Goal: Understand site structure: Grasp the organization and layout of the website

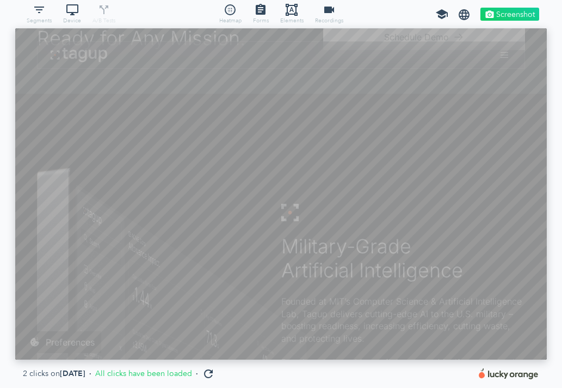
scroll to position [445, 0]
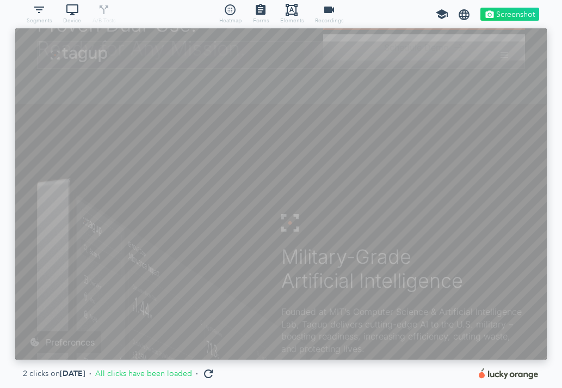
click at [235, 26] on div "filter_list Segments desktop_windows Device call_split A/B Tests Integrate with…" at bounding box center [281, 14] width 562 height 28
click at [232, 19] on span "Heatmap" at bounding box center [230, 20] width 22 height 9
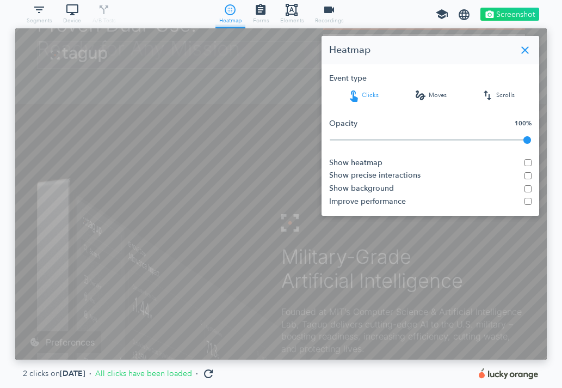
click at [523, 51] on icon "close" at bounding box center [525, 50] width 13 height 13
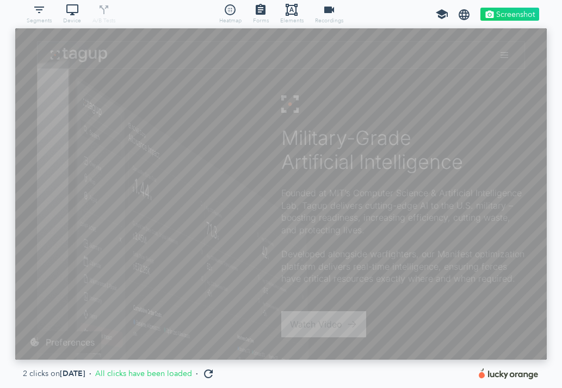
scroll to position [539, 0]
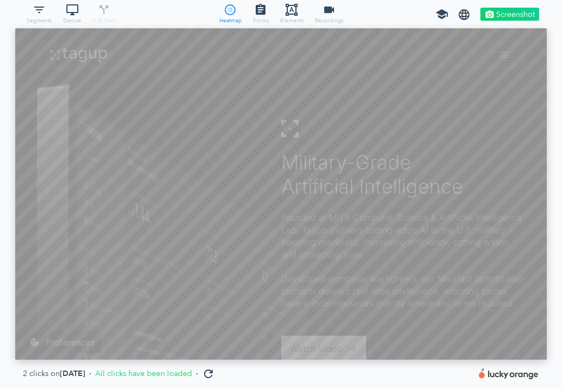
click at [239, 5] on icon "blur_circular" at bounding box center [230, 9] width 22 height 13
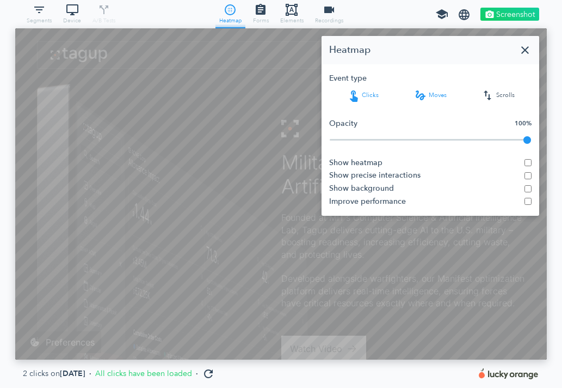
click at [425, 97] on icon "gesture" at bounding box center [420, 95] width 13 height 13
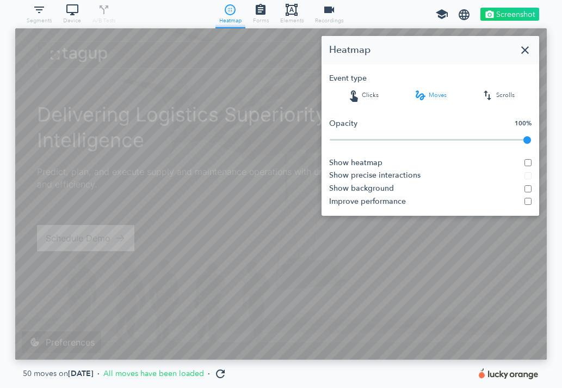
scroll to position [0, 0]
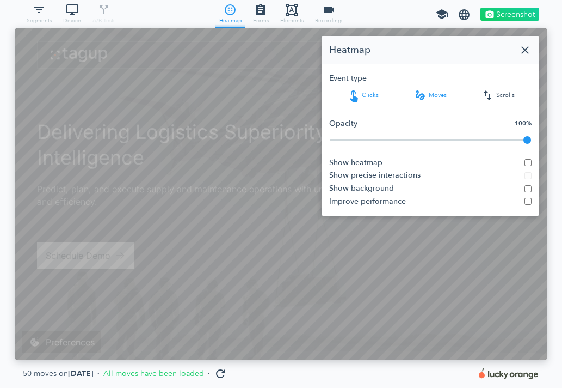
click at [368, 93] on span "touch_app Clicks" at bounding box center [363, 95] width 68 height 13
click at [504, 95] on span "swap_vert Scrolls" at bounding box center [498, 95] width 68 height 13
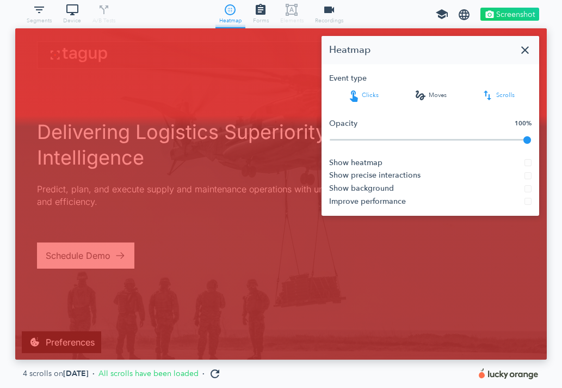
click at [360, 91] on icon "touch_app" at bounding box center [353, 95] width 13 height 13
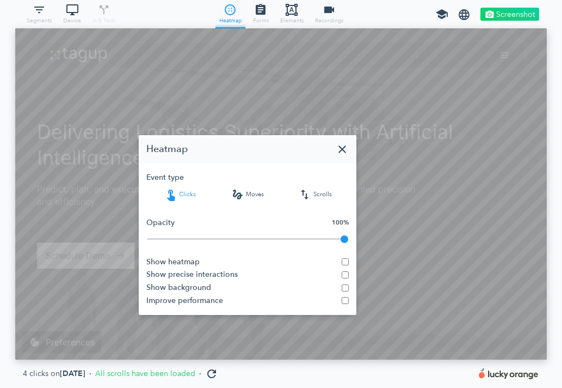
drag, startPoint x: 375, startPoint y: 53, endPoint x: 284, endPoint y: 54, distance: 91.5
click at [284, 144] on h3 "Heatmap" at bounding box center [240, 149] width 189 height 11
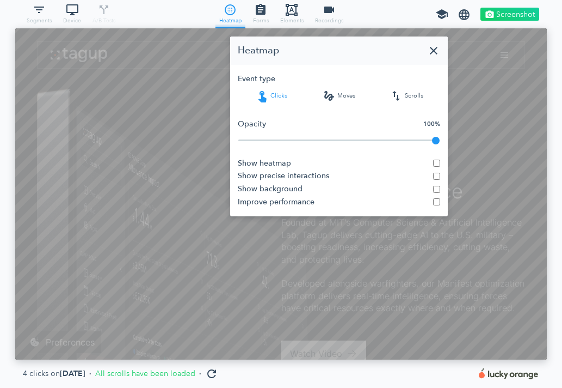
scroll to position [534, 0]
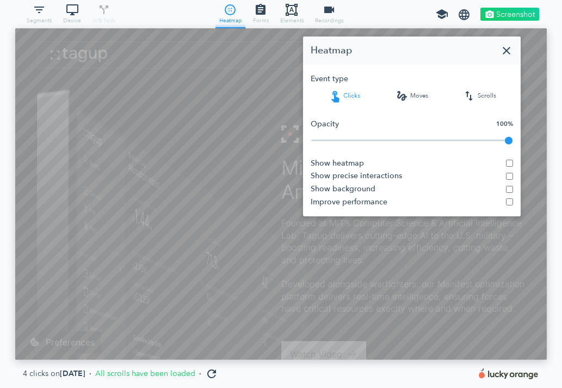
drag, startPoint x: 411, startPoint y: 46, endPoint x: 490, endPoint y: 46, distance: 79.5
click at [490, 46] on h3 "Heatmap" at bounding box center [405, 50] width 189 height 11
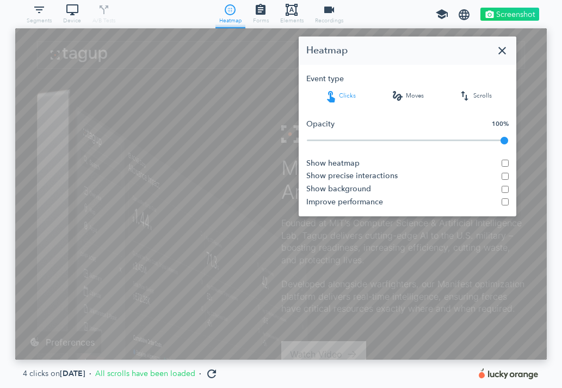
drag, startPoint x: 486, startPoint y: 46, endPoint x: 475, endPoint y: 46, distance: 10.9
click at [475, 46] on h3 "Heatmap" at bounding box center [401, 50] width 189 height 11
click at [503, 51] on icon "close" at bounding box center [502, 50] width 13 height 13
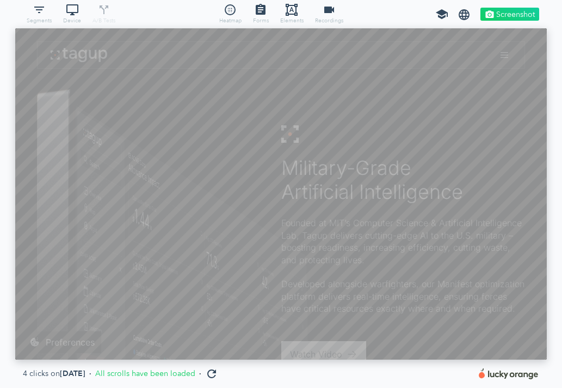
click at [3, 25] on div "filter_list Segments desktop_windows Device call_split A/B Tests Integrate with…" at bounding box center [281, 14] width 562 height 28
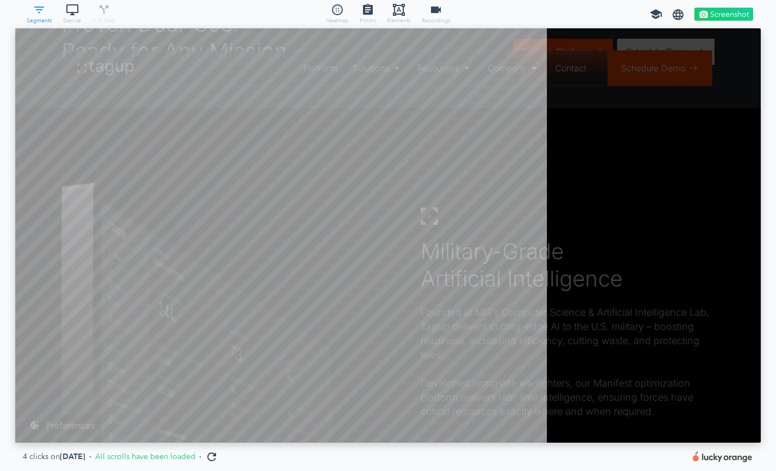
scroll to position [414, 746]
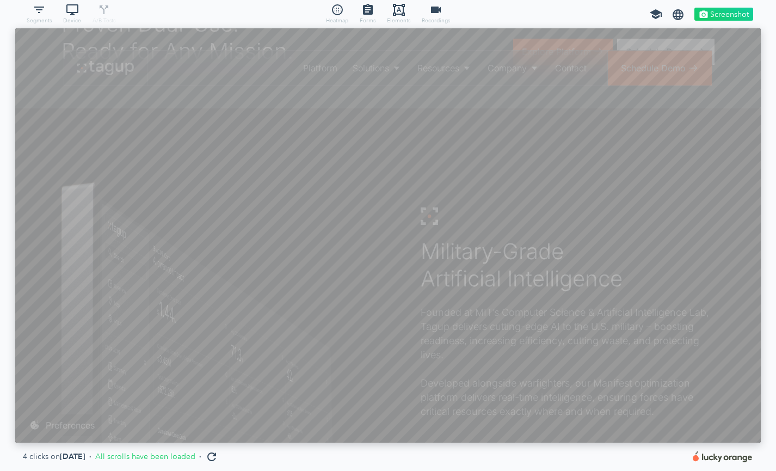
click at [562, 298] on main "filter_list Segments desktop_windows Device call_split A/B Tests Integrate with…" at bounding box center [388, 235] width 776 height 471
